Goal: Complete application form

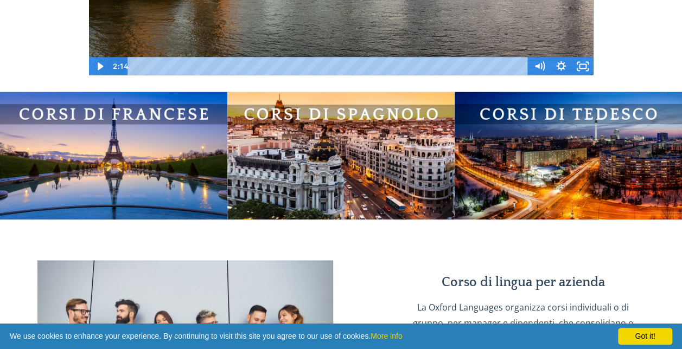
scroll to position [759, 0]
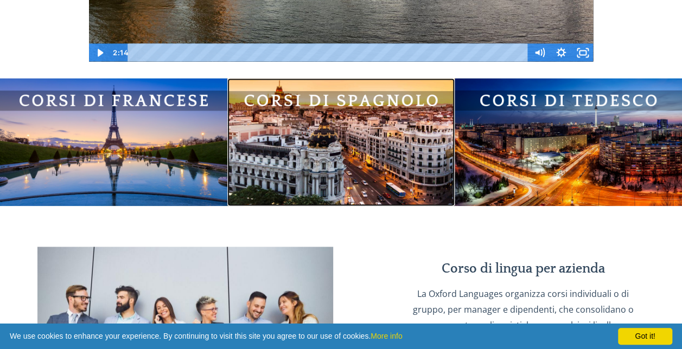
click at [401, 157] on img at bounding box center [340, 142] width 227 height 128
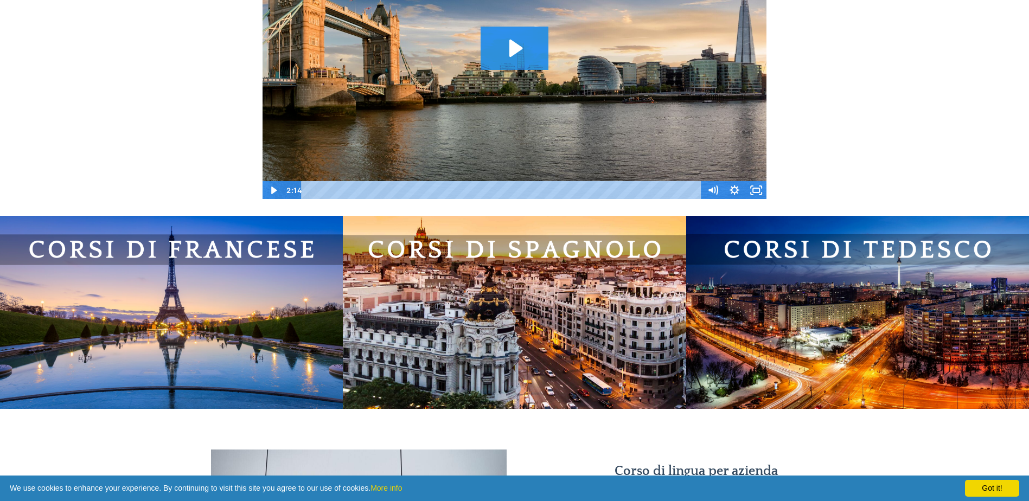
scroll to position [651, 0]
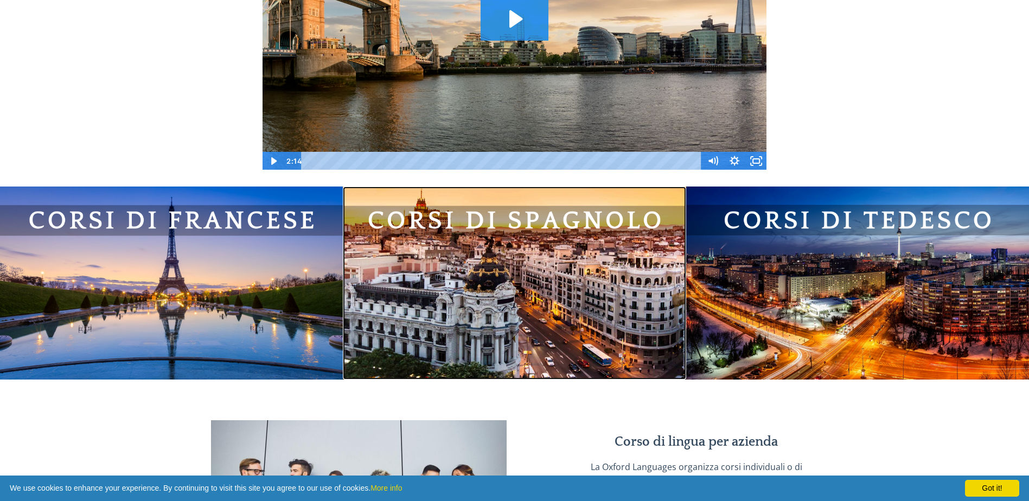
click at [561, 283] on img at bounding box center [514, 283] width 343 height 193
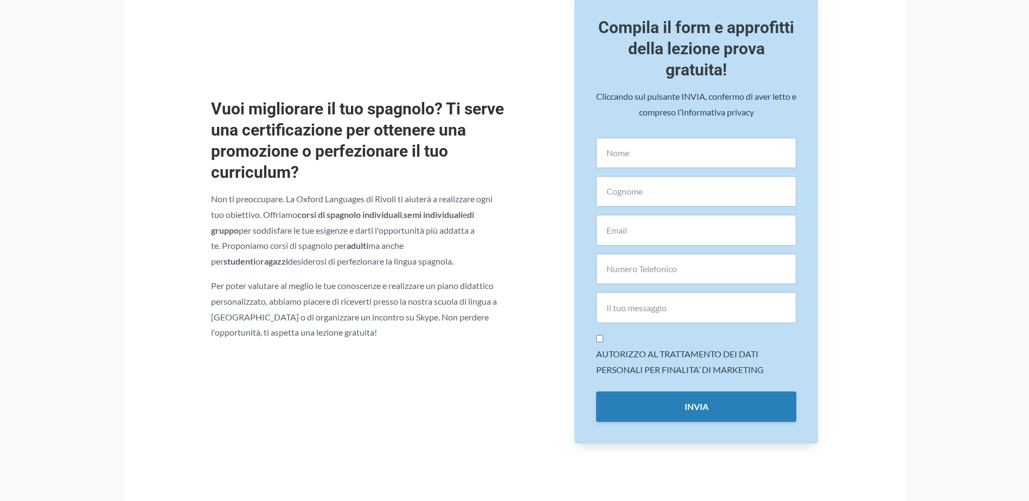
scroll to position [542, 0]
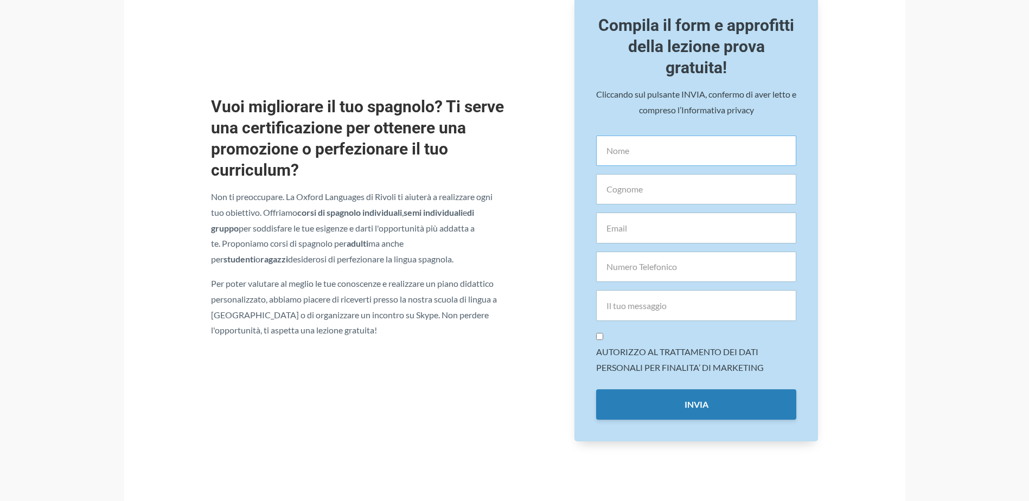
click at [624, 166] on input "text" at bounding box center [696, 151] width 200 height 30
type input "Laura"
type input "Mistrali"
type input "lauramistrali96@gmail.com"
type input "3316168442"
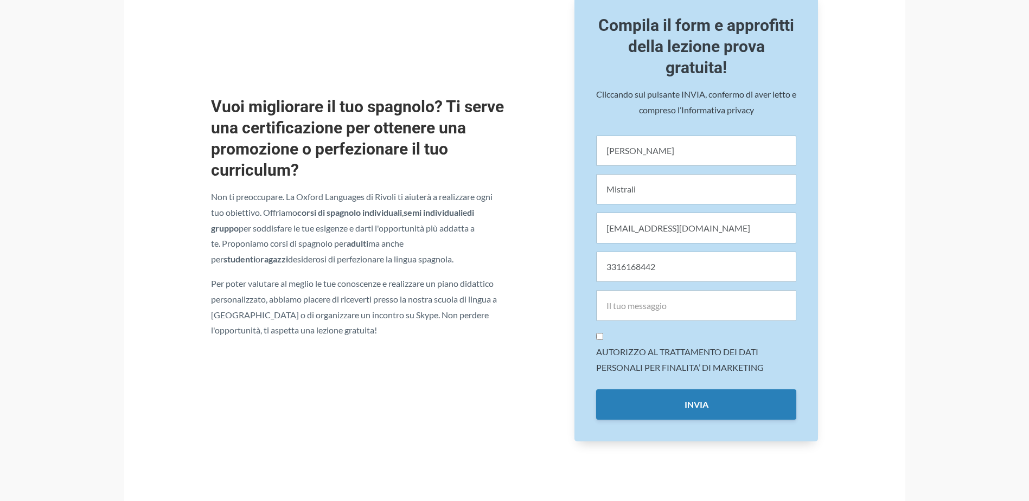
type input "Laura"
click at [637, 308] on input "Laura" at bounding box center [696, 305] width 200 height 30
drag, startPoint x: 686, startPoint y: 306, endPoint x: 575, endPoint y: 303, distance: 110.2
click at [575, 303] on div "Compila il form e approfitti della lezione prova gratuita! Cliccando sul pulsan…" at bounding box center [696, 217] width 244 height 449
drag, startPoint x: 701, startPoint y: 276, endPoint x: 604, endPoint y: 271, distance: 97.8
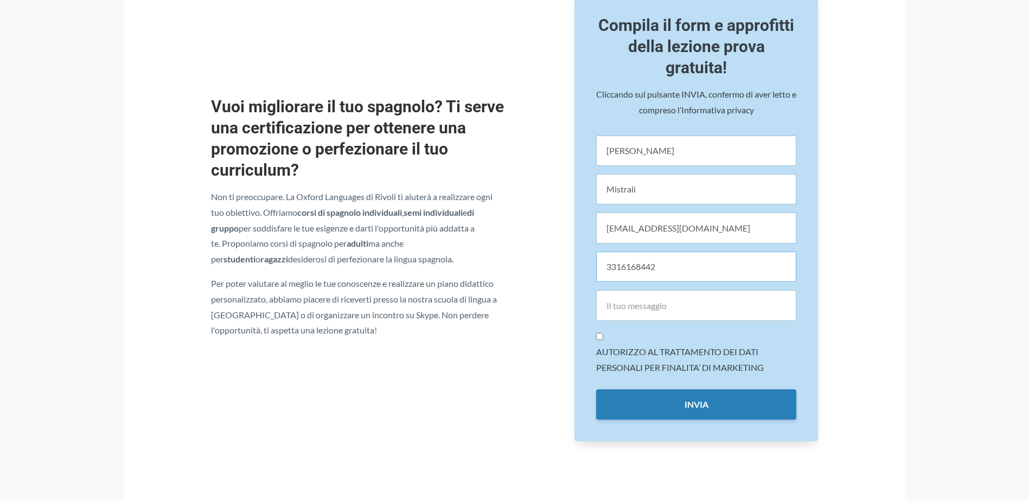
click at [604, 271] on input "3316168442" at bounding box center [696, 267] width 200 height 30
click at [712, 270] on input "tel" at bounding box center [696, 267] width 200 height 30
type input "3316168442"
click at [673, 319] on input "[PERSON_NAME]" at bounding box center [696, 305] width 200 height 30
drag, startPoint x: 670, startPoint y: 315, endPoint x: 550, endPoint y: 305, distance: 120.8
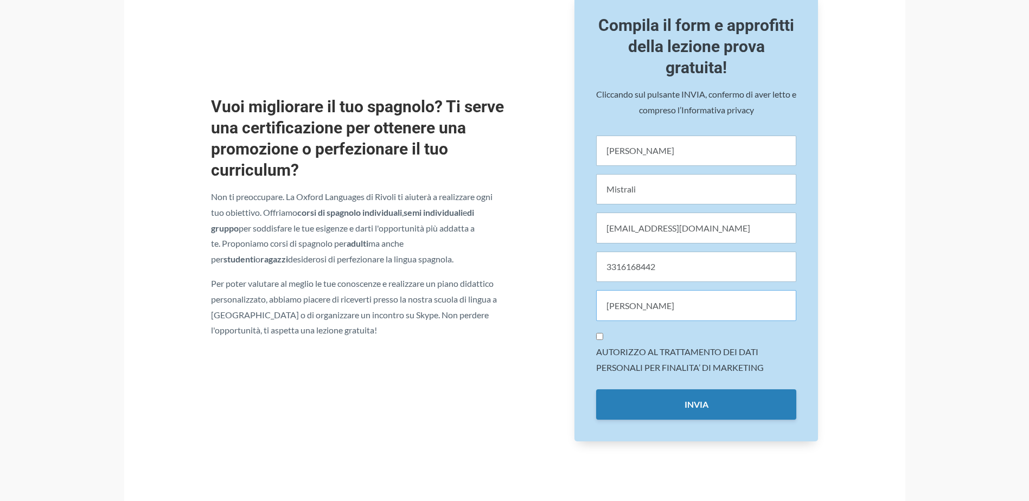
click at [550, 305] on div "Vuoi migliorare il tuo spagnolo? Ti serve una certificazione per ottenere una p…" at bounding box center [515, 217] width 624 height 466
click at [718, 305] on input "Buongiorno, mi piacerebbe seguire un corso di spagnolo per arricchire il mio CV…" at bounding box center [696, 305] width 200 height 30
click at [738, 306] on input "Buongiorno, mi piacerebbe seguire un corso di spagnolo per arricchire il mio CV…" at bounding box center [696, 305] width 200 height 30
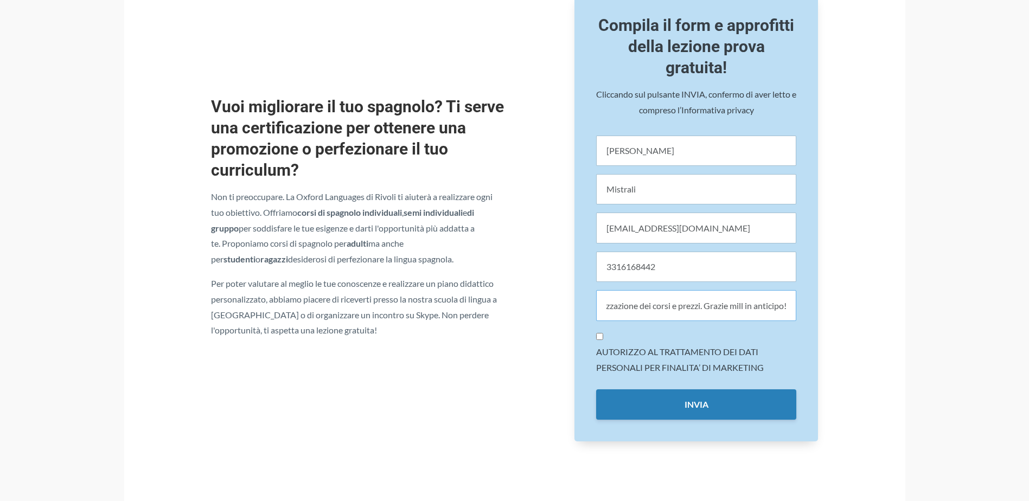
scroll to position [0, 502]
type input "Buongiorno, mi piacerebbe seguire un corso di spagnolo per arricchire il mio CV…"
click at [600, 335] on input "AUTORIZZO AL TRATTAMENTO DEI DATI PERSONALI PER FINALITA’ DI MARKETING" at bounding box center [599, 336] width 7 height 7
click at [597, 336] on input "AUTORIZZO AL TRATTAMENTO DEI DATI PERSONALI PER FINALITA’ DI MARKETING" at bounding box center [599, 336] width 7 height 7
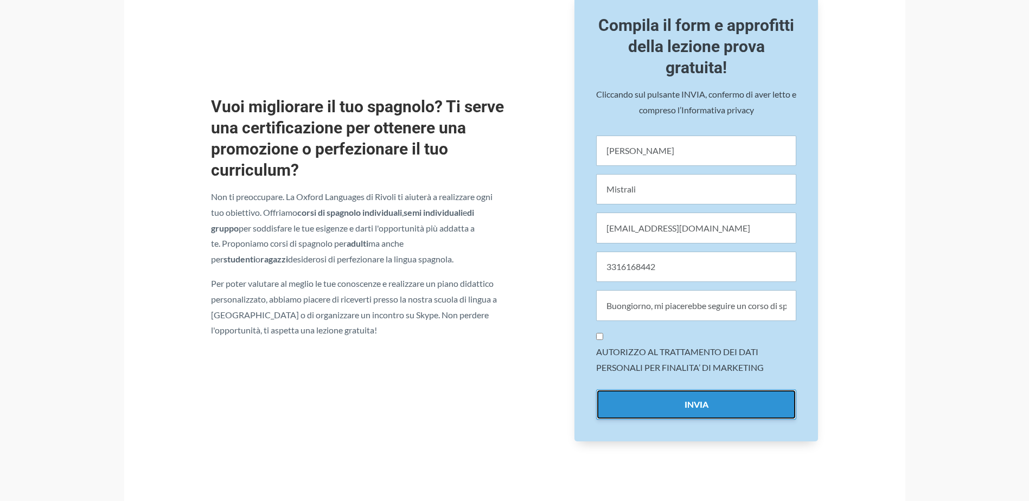
click at [672, 394] on button "INVIA" at bounding box center [696, 404] width 200 height 30
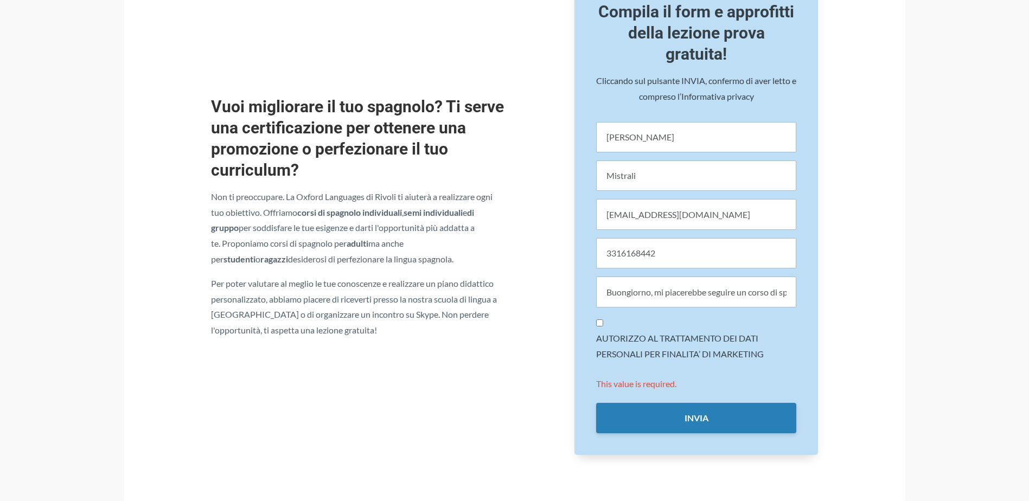
click at [599, 326] on input "AUTORIZZO AL TRATTAMENTO DEI DATI PERSONALI PER FINALITA’ DI MARKETING" at bounding box center [599, 322] width 7 height 7
checkbox input "true"
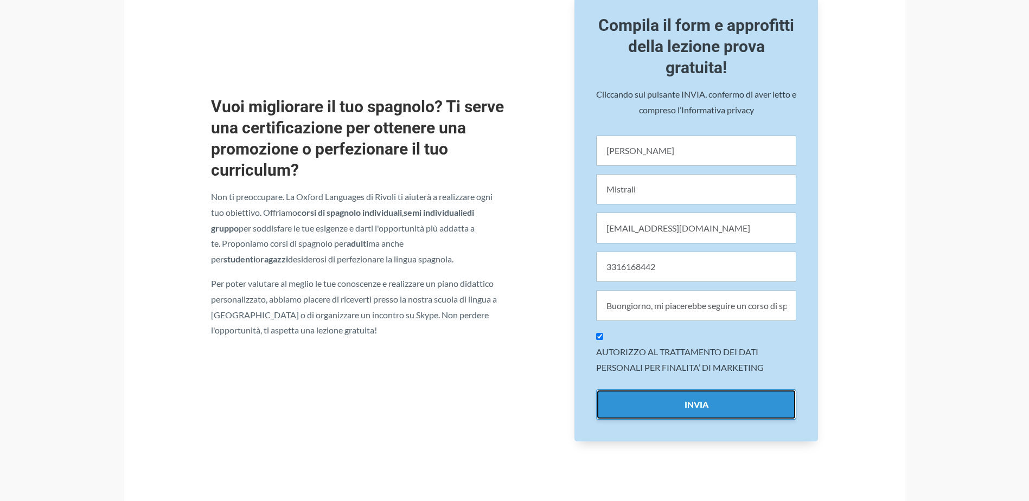
click at [683, 411] on button "INVIA" at bounding box center [696, 404] width 200 height 30
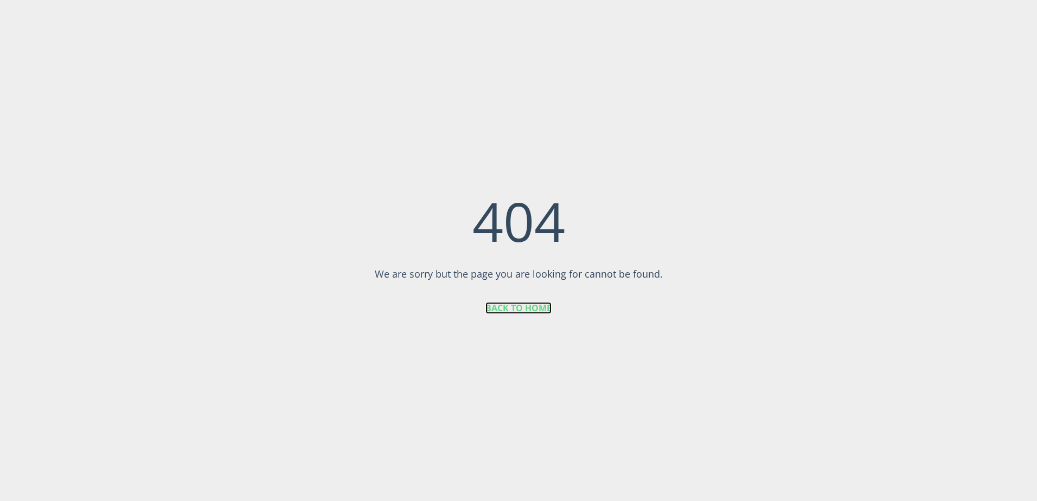
click at [516, 311] on link "BACK TO HOME" at bounding box center [518, 308] width 66 height 12
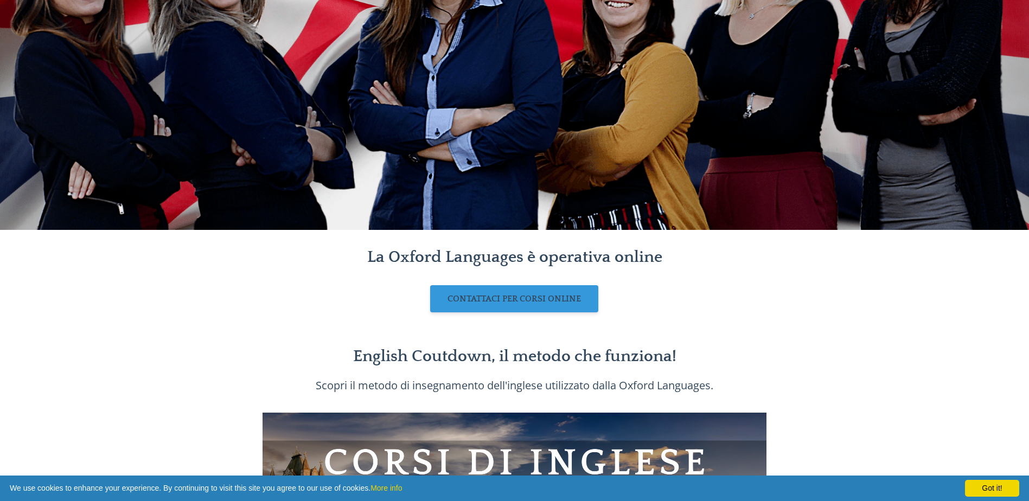
scroll to position [163, 0]
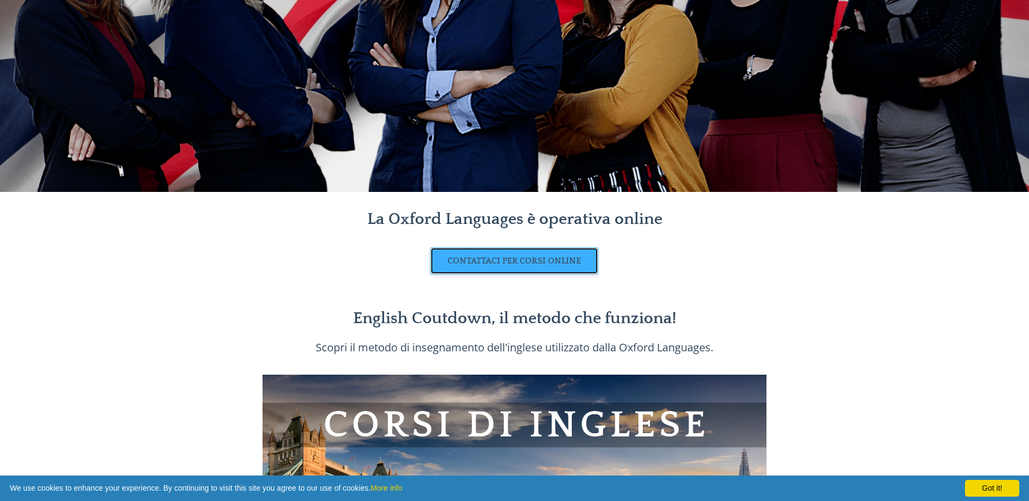
click at [526, 255] on link "CONTATTACI PER CORSI ONLINE" at bounding box center [514, 260] width 168 height 27
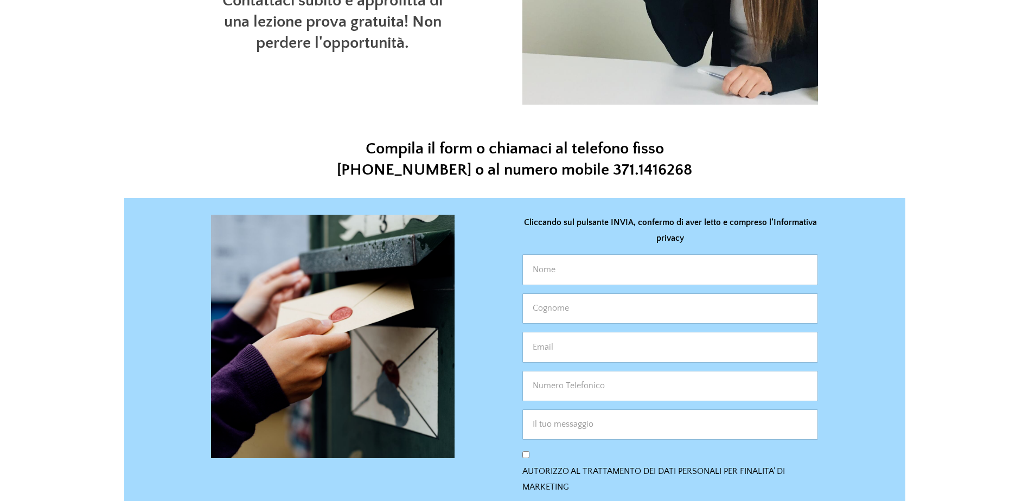
scroll to position [217, 0]
click at [554, 276] on input "text" at bounding box center [670, 269] width 296 height 30
type input "[PERSON_NAME]"
type input "Mistrali"
type input "[EMAIL_ADDRESS][DOMAIN_NAME]"
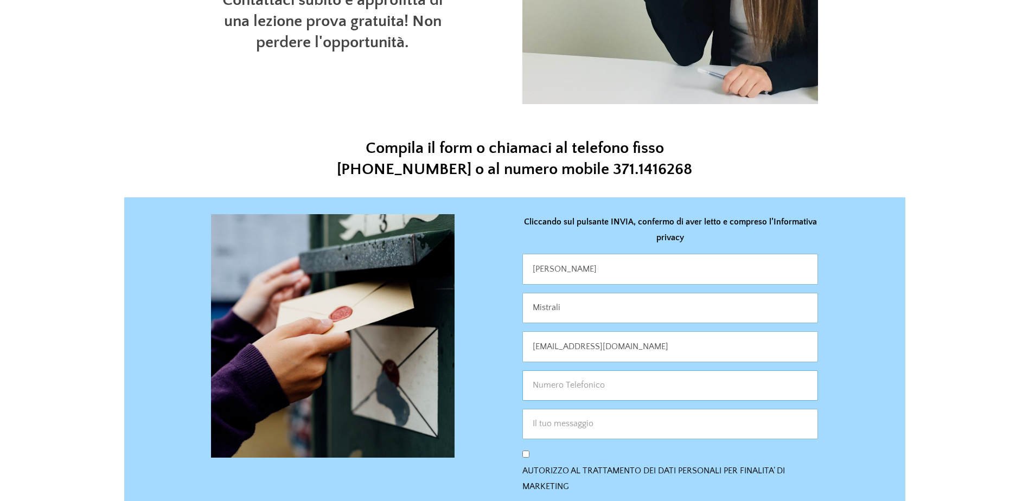
type input "3316168442"
type input "Buongiorno, mi piacerebbe seguire un corso di spagnolo per arricchire il mio CV…"
